Goal: Navigation & Orientation: Find specific page/section

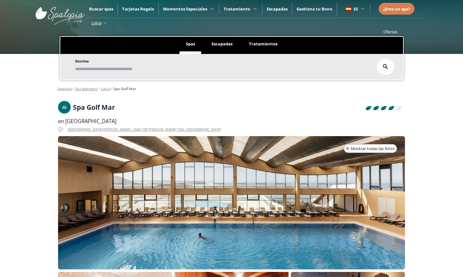
scroll to position [0, 4]
click at [358, 37] on div "PT" at bounding box center [355, 36] width 21 height 7
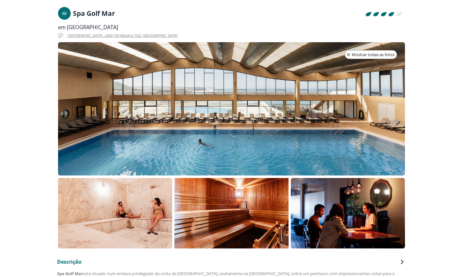
scroll to position [135, 0]
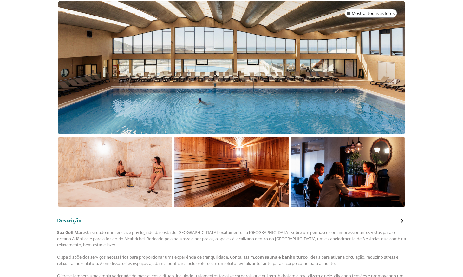
click at [137, 169] on p at bounding box center [115, 172] width 114 height 70
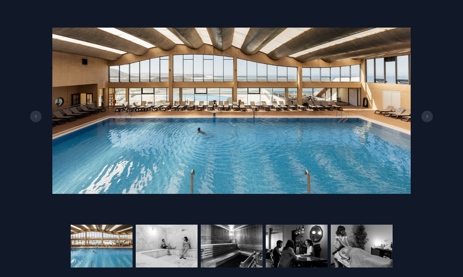
click at [426, 119] on button at bounding box center [426, 116] width 11 height 11
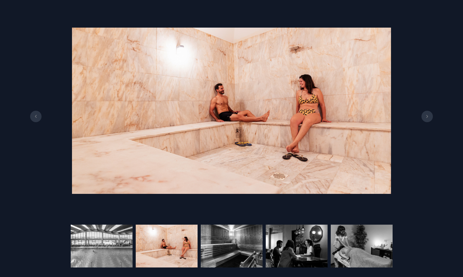
click at [428, 118] on icon at bounding box center [427, 116] width 5 height 3
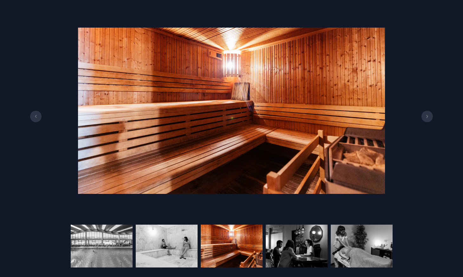
click at [426, 120] on button at bounding box center [426, 116] width 11 height 11
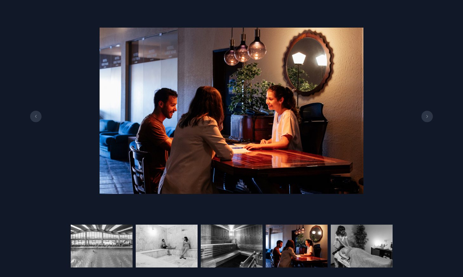
click at [425, 118] on button at bounding box center [426, 116] width 11 height 11
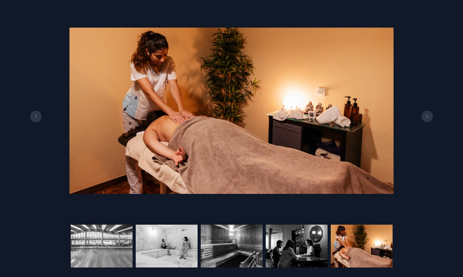
click at [39, 115] on button at bounding box center [35, 116] width 11 height 11
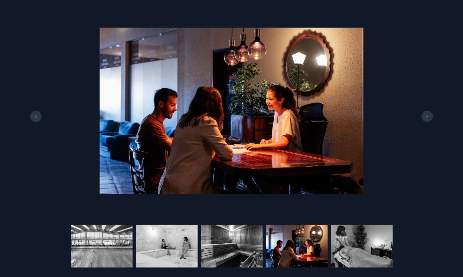
click at [422, 81] on div at bounding box center [231, 111] width 463 height 202
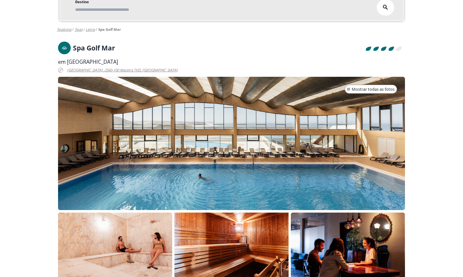
scroll to position [0, 0]
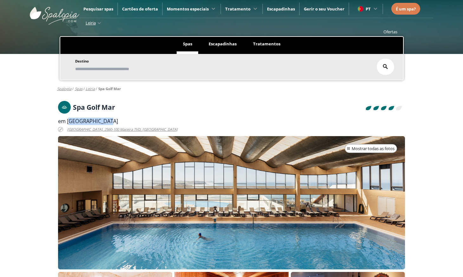
drag, startPoint x: 106, startPoint y: 121, endPoint x: 67, endPoint y: 122, distance: 39.0
click at [67, 122] on div "em Hotel Golf Mar" at bounding box center [231, 121] width 347 height 7
copy span "Hotel Golf Mar"
